Goal: Information Seeking & Learning: Understand process/instructions

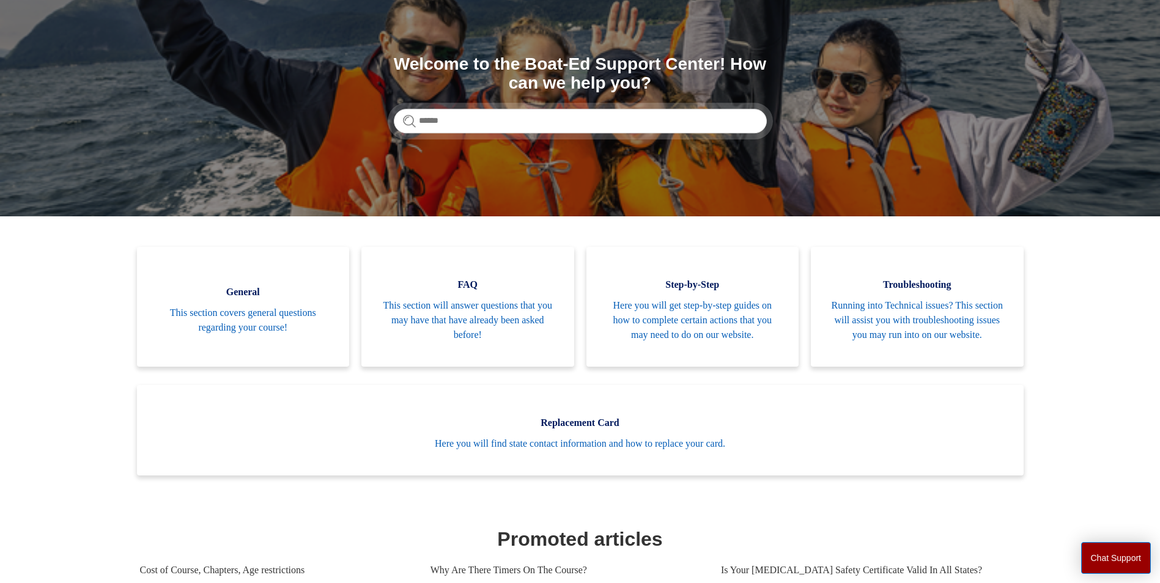
scroll to position [122, 0]
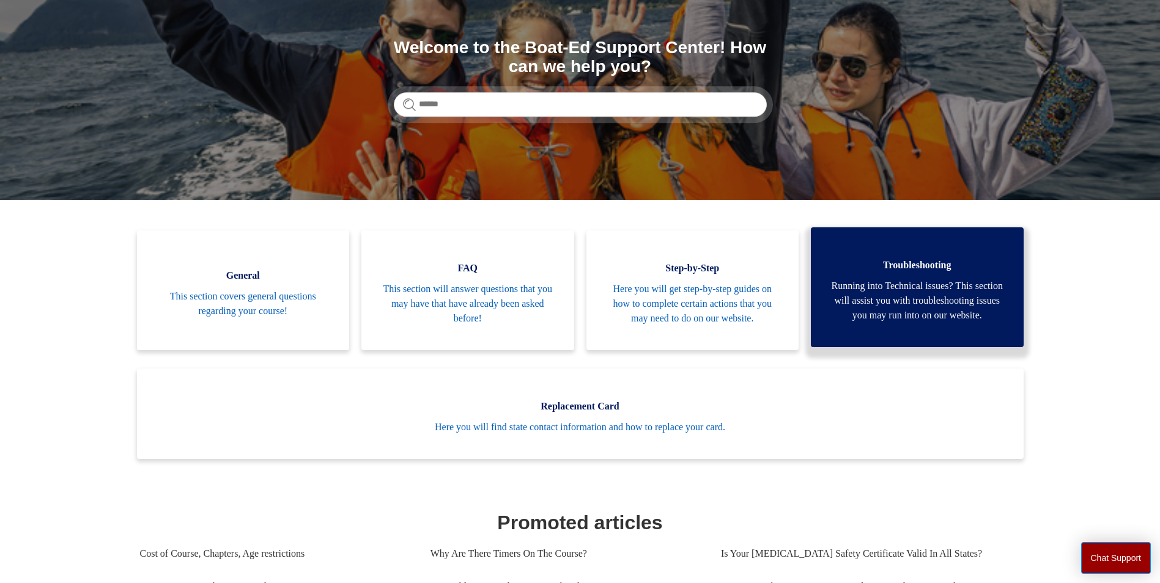
click at [958, 295] on span "Running into Technical issues? This section will assist you with troubleshootin…" at bounding box center [917, 301] width 176 height 44
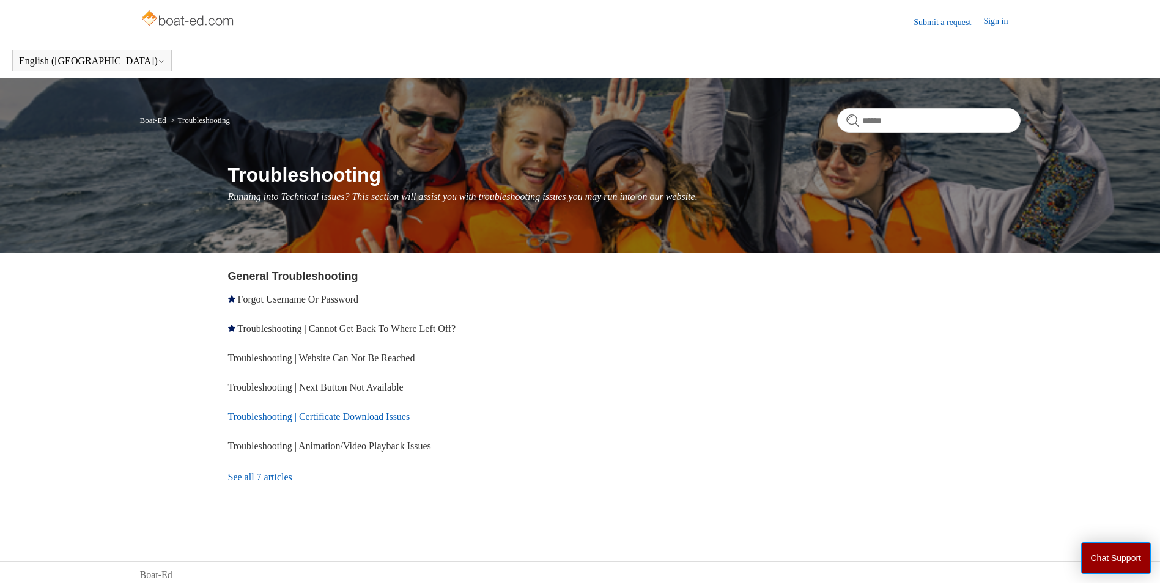
click at [358, 416] on link "Troubleshooting | Certificate Download Issues" at bounding box center [319, 416] width 182 height 10
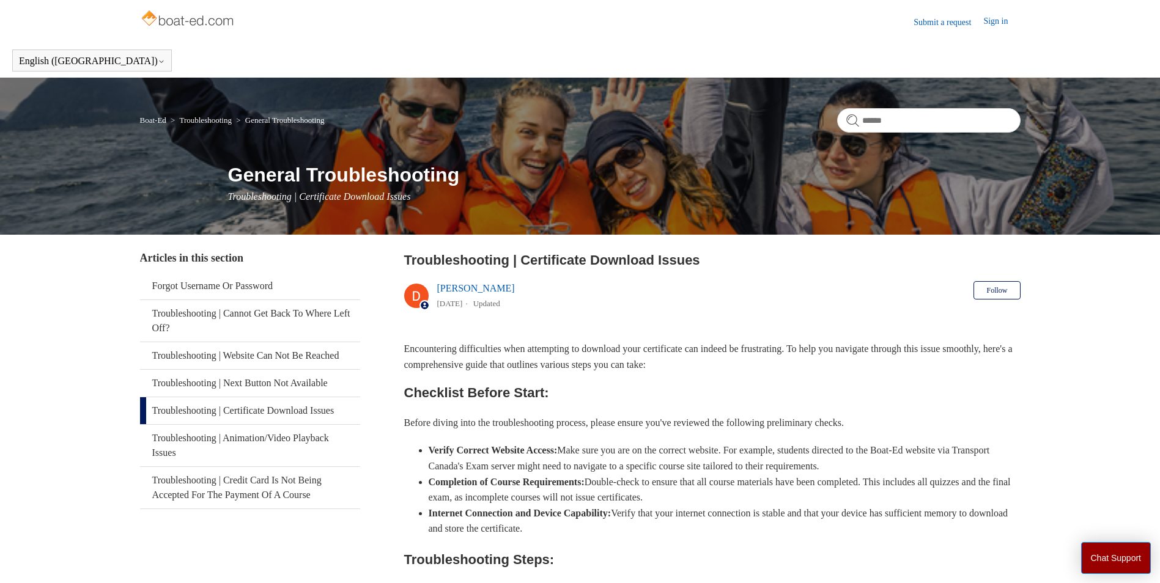
click at [999, 18] on link "Sign in" at bounding box center [1001, 22] width 37 height 15
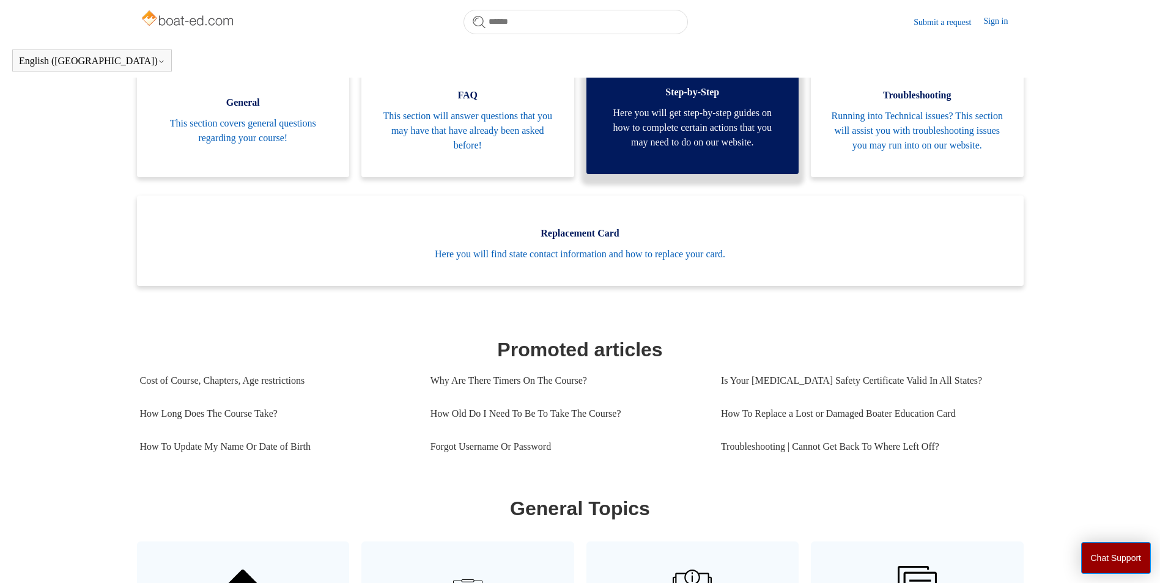
scroll to position [122, 0]
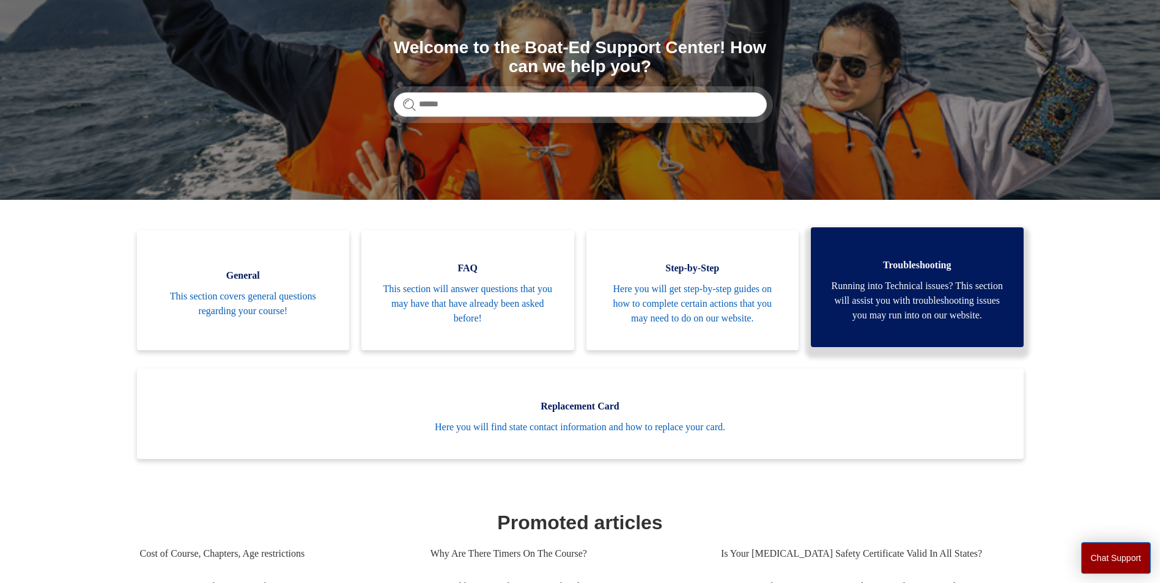
click at [944, 303] on span "Running into Technical issues? This section will assist you with troubleshootin…" at bounding box center [917, 301] width 176 height 44
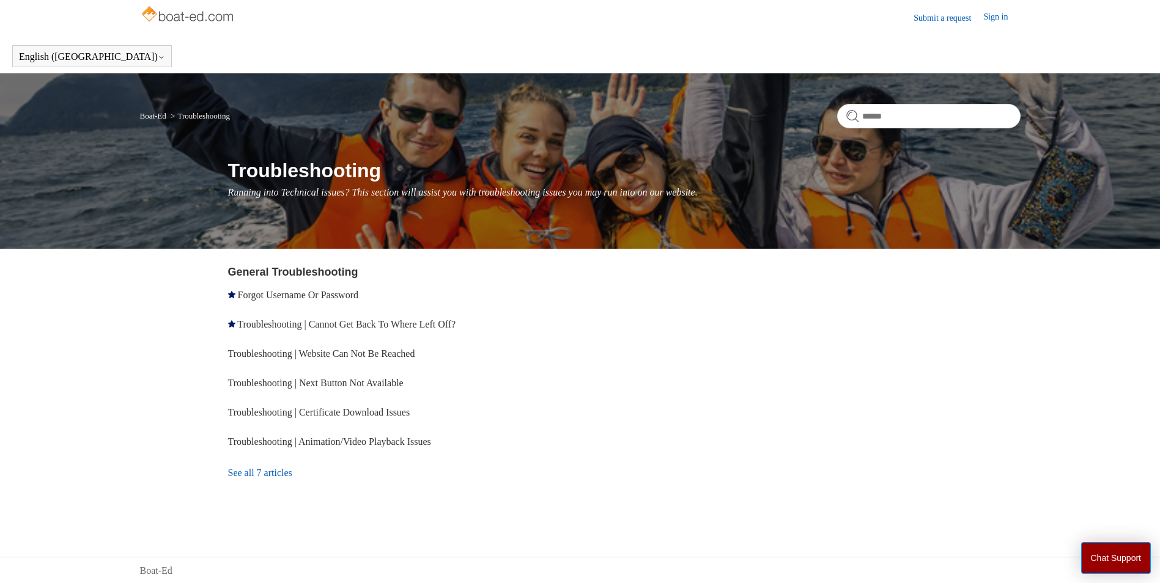
scroll to position [6, 0]
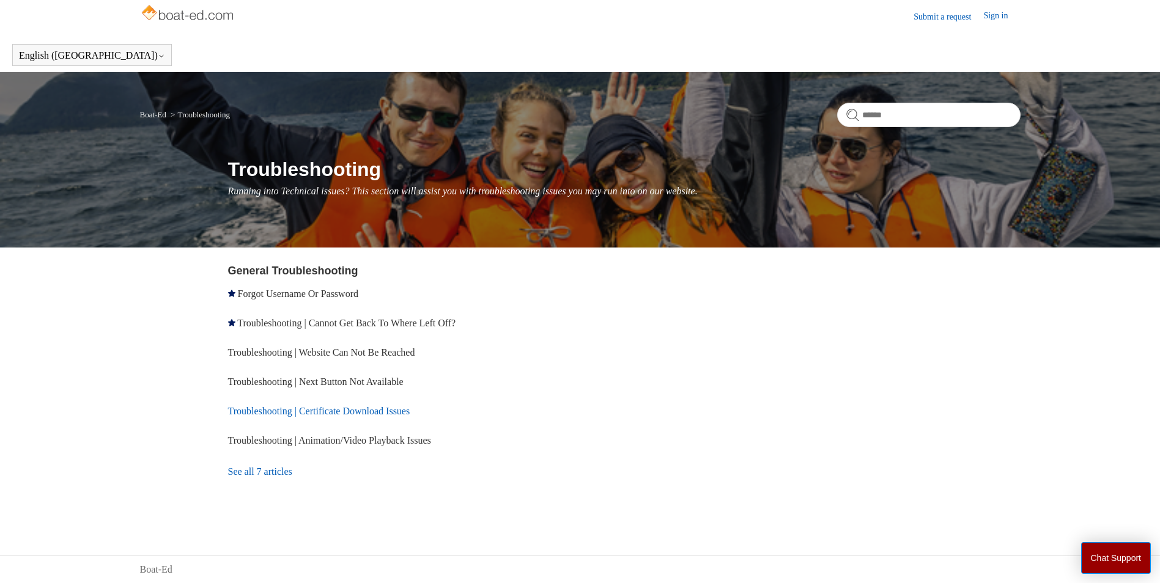
click at [395, 414] on link "Troubleshooting | Certificate Download Issues" at bounding box center [319, 411] width 182 height 10
